Goal: Task Accomplishment & Management: Manage account settings

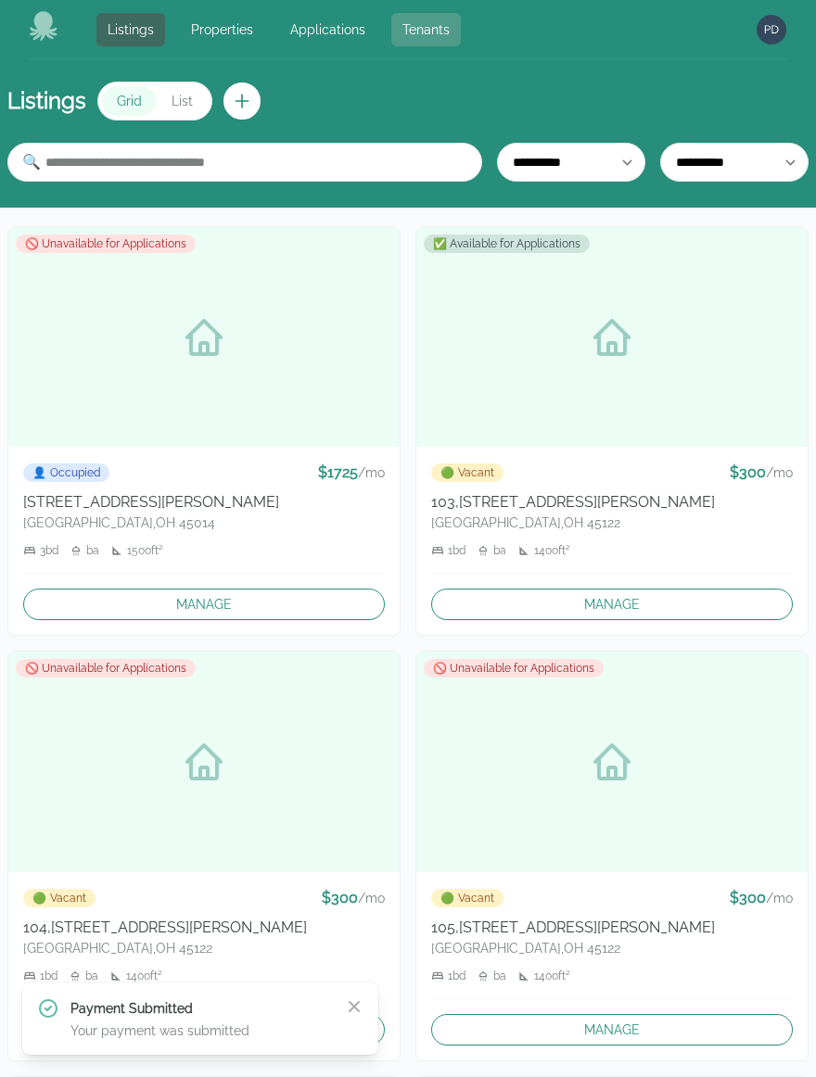
click at [427, 30] on link "Tenants" at bounding box center [426, 29] width 70 height 33
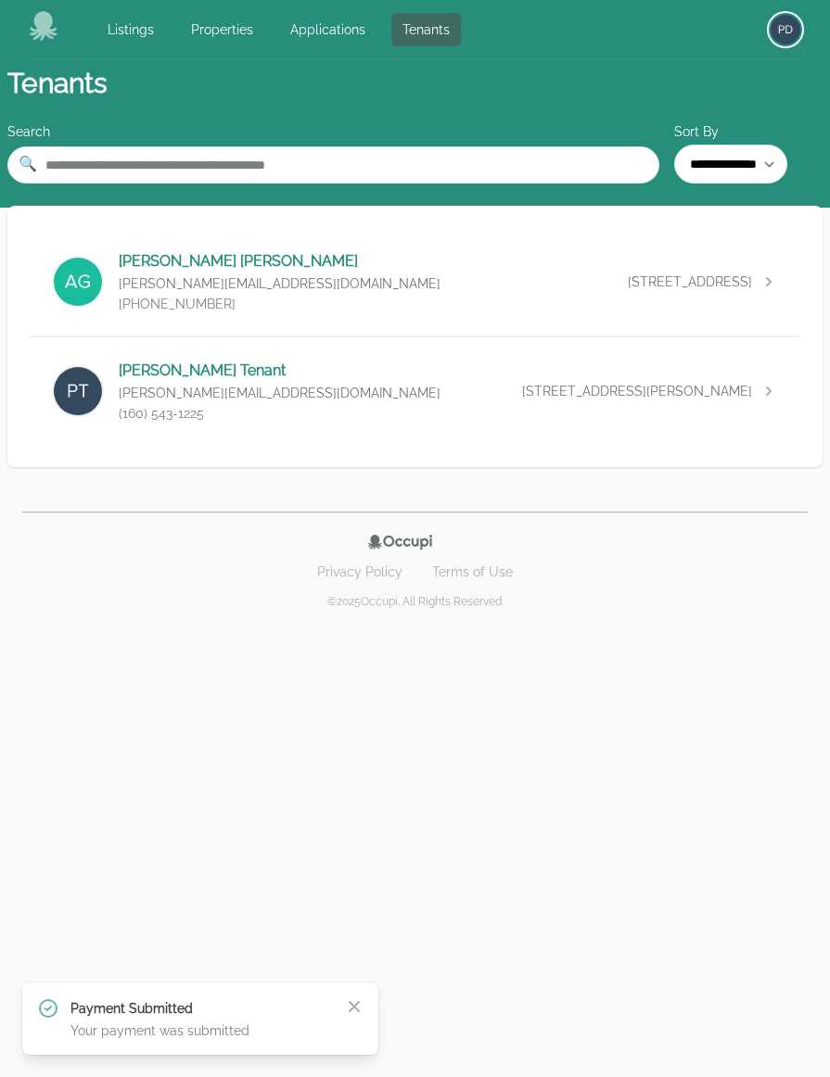
click at [797, 34] on img "button" at bounding box center [785, 30] width 30 height 30
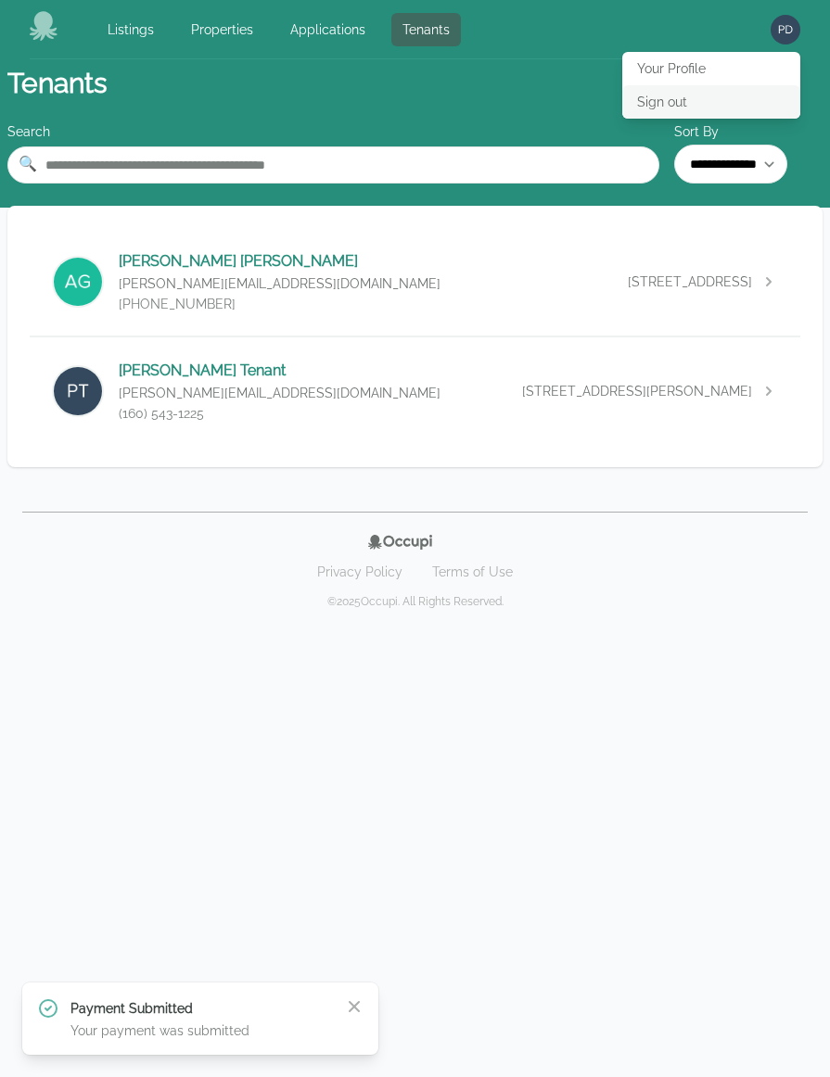
click at [676, 93] on button "Sign out" at bounding box center [711, 101] width 178 height 33
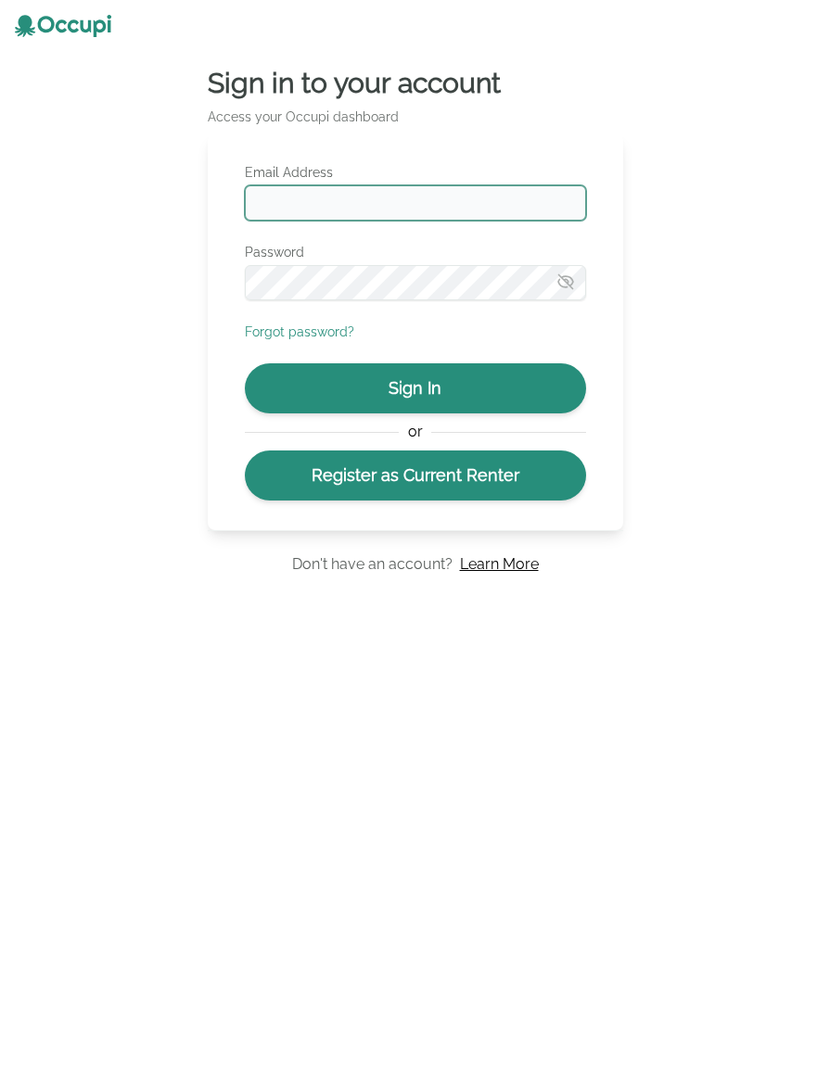
click at [385, 189] on input "Email Address" at bounding box center [415, 202] width 341 height 35
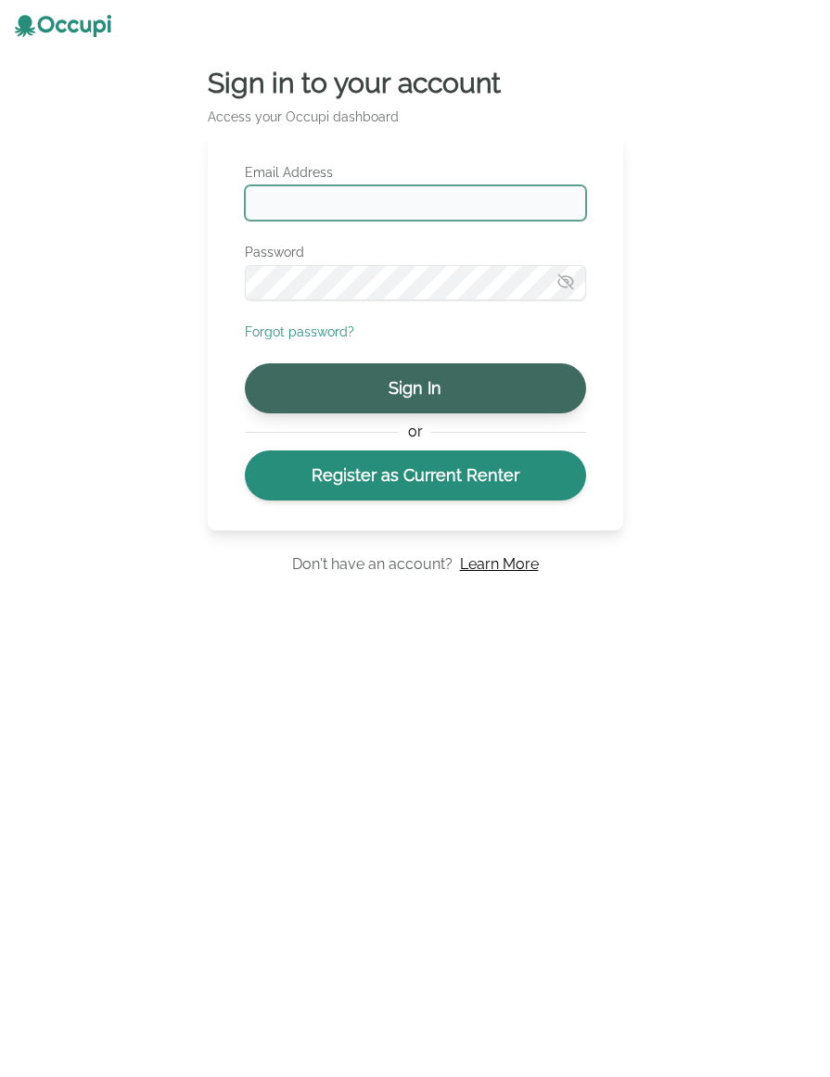
type input "**********"
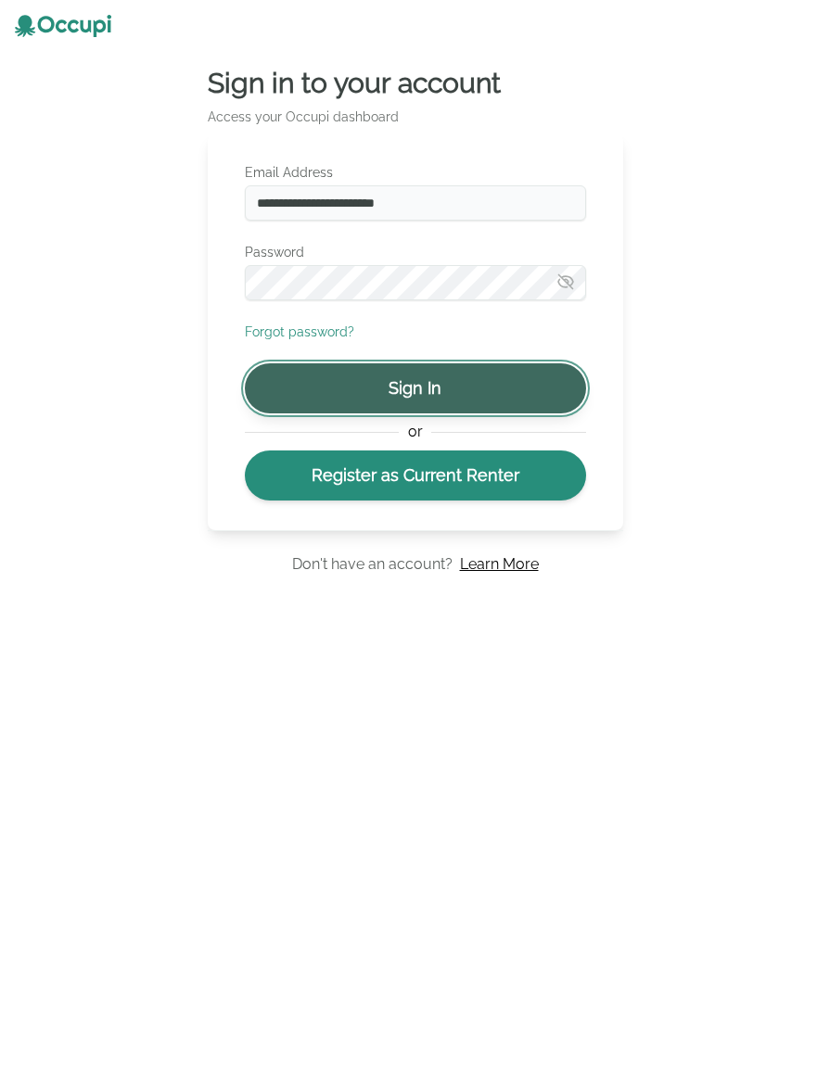
click at [422, 381] on button "Sign In" at bounding box center [415, 388] width 341 height 50
